Goal: Task Accomplishment & Management: Complete application form

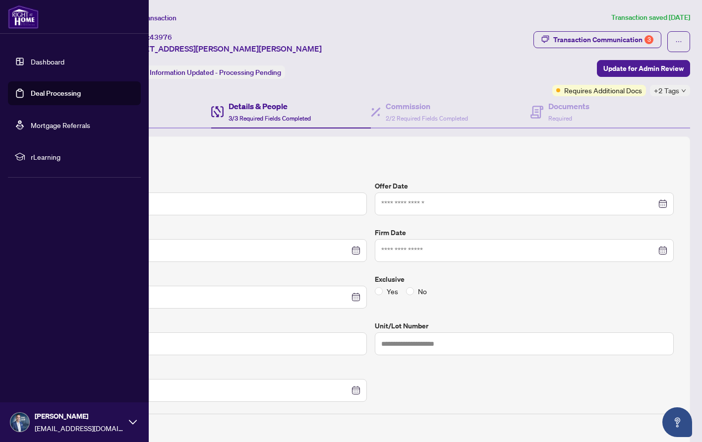
scroll to position [91, 0]
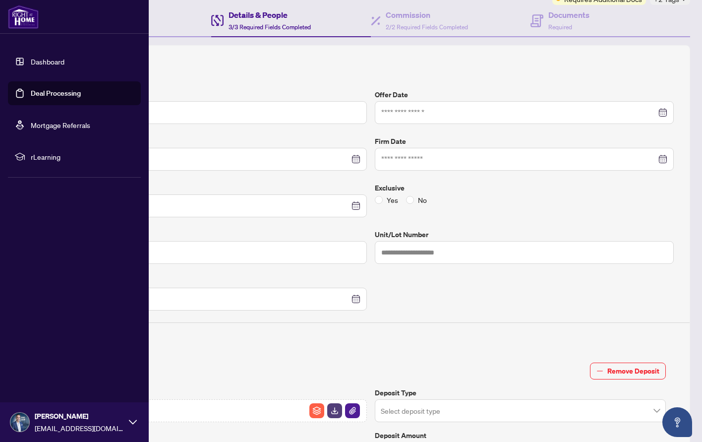
click at [51, 93] on link "Deal Processing" at bounding box center [56, 93] width 50 height 9
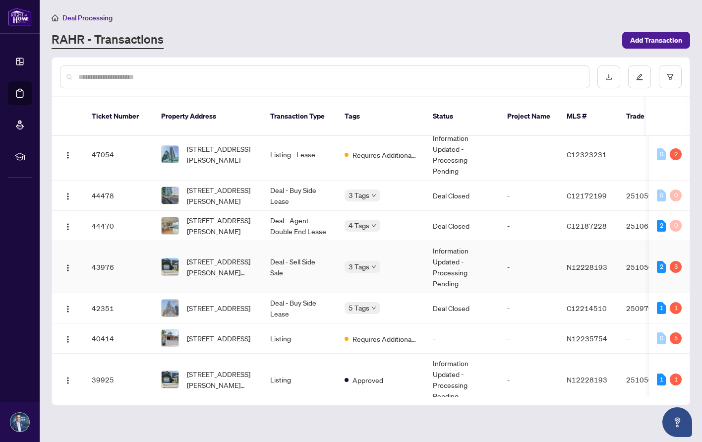
scroll to position [8, 0]
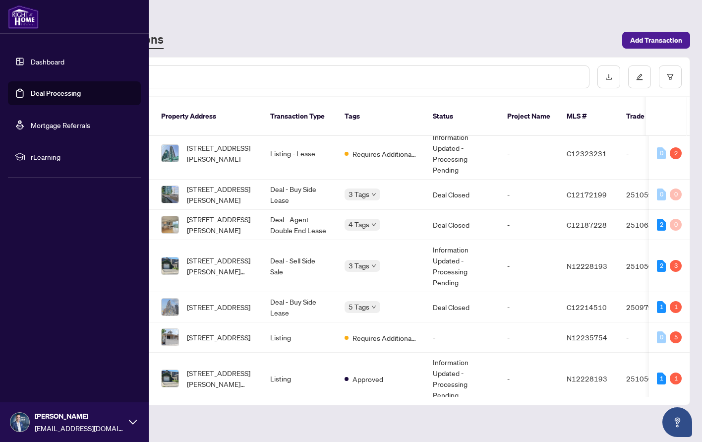
click at [33, 60] on link "Dashboard" at bounding box center [48, 61] width 34 height 9
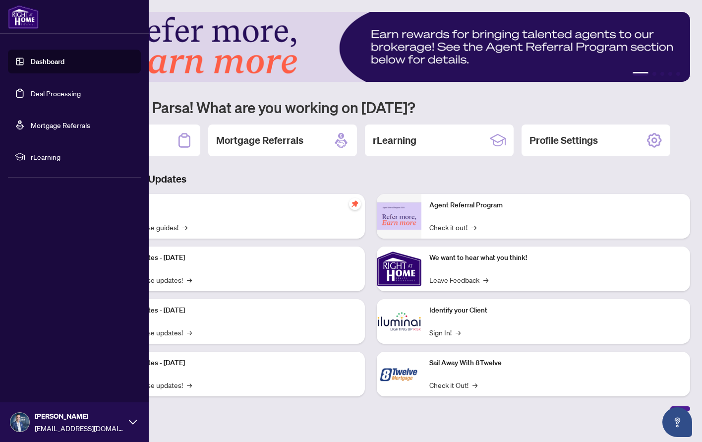
click at [42, 92] on link "Deal Processing" at bounding box center [56, 93] width 50 height 9
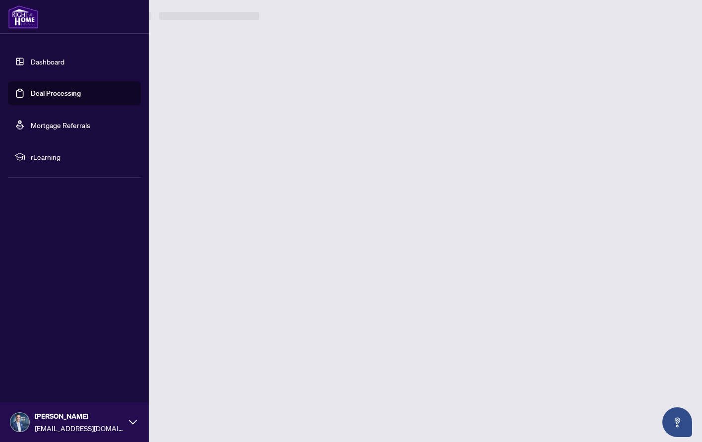
click at [42, 92] on link "Deal Processing" at bounding box center [56, 93] width 50 height 9
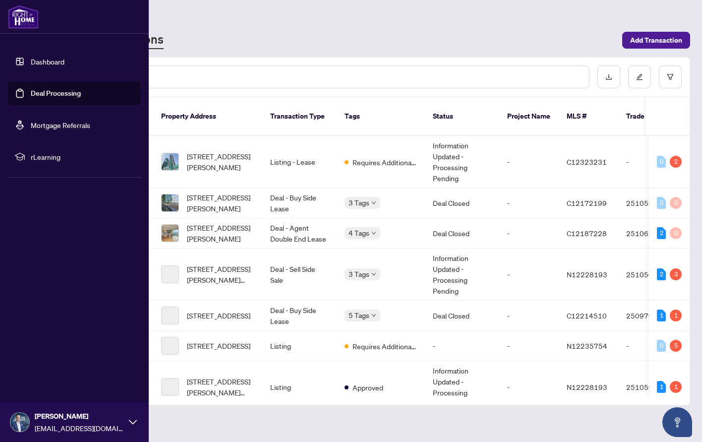
click at [42, 93] on link "Deal Processing" at bounding box center [56, 93] width 50 height 9
click at [43, 91] on link "Deal Processing" at bounding box center [56, 93] width 50 height 9
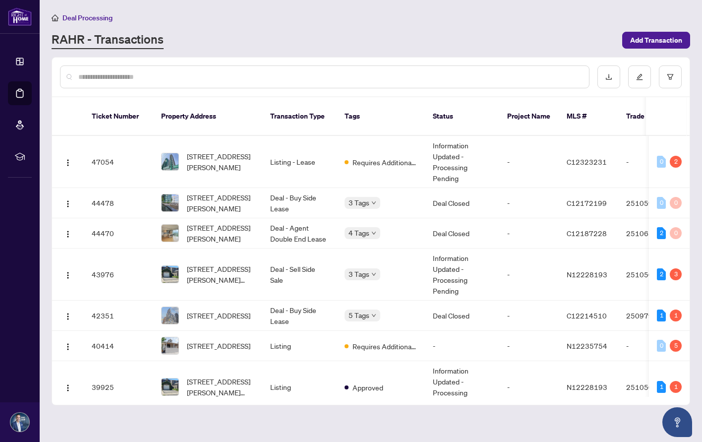
click at [396, 77] on input "text" at bounding box center [329, 76] width 503 height 11
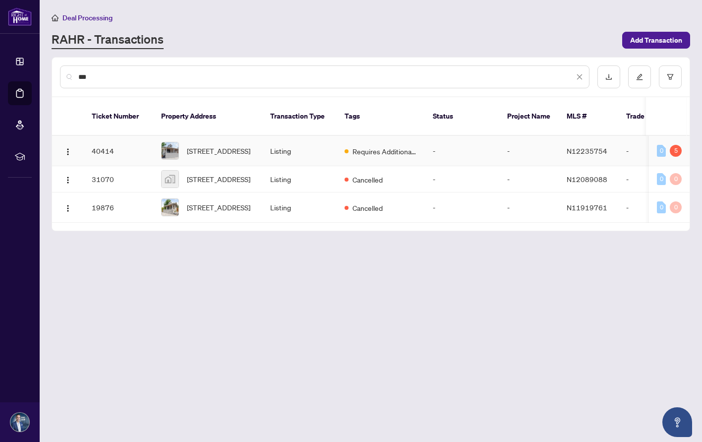
type input "***"
click at [302, 138] on td "Listing" at bounding box center [299, 151] width 74 height 30
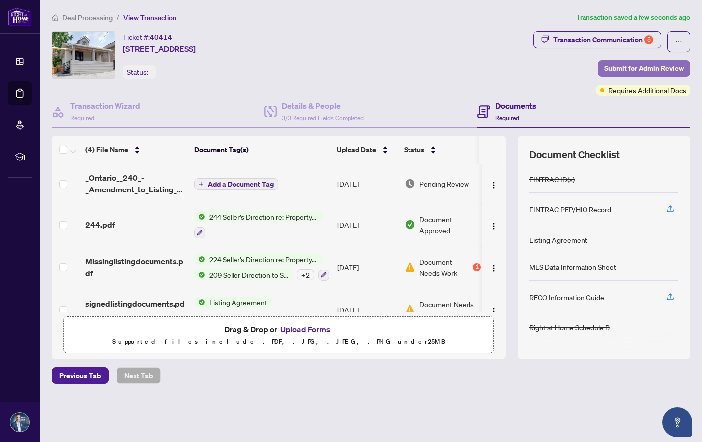
click at [640, 61] on span "Submit for Admin Review" at bounding box center [643, 68] width 79 height 16
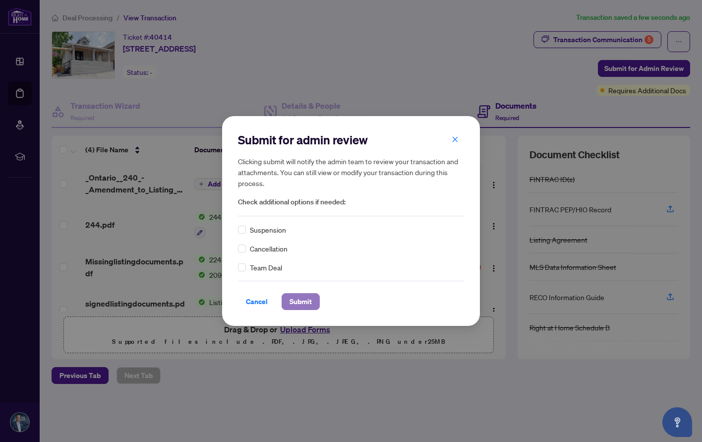
click at [291, 302] on span "Submit" at bounding box center [301, 302] width 22 height 16
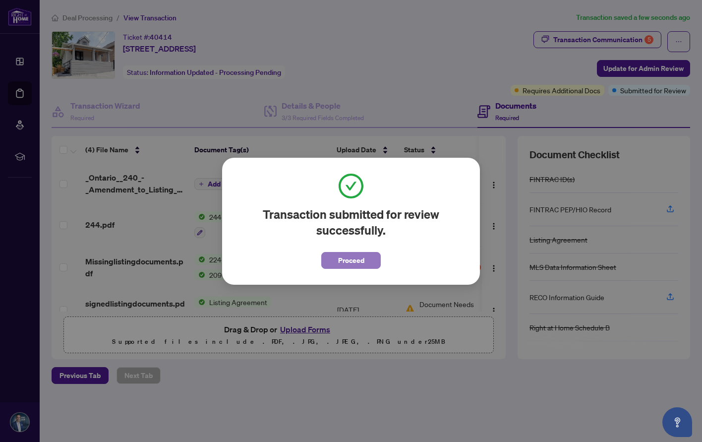
click at [357, 258] on span "Proceed" at bounding box center [351, 260] width 26 height 16
